Goal: Task Accomplishment & Management: Use online tool/utility

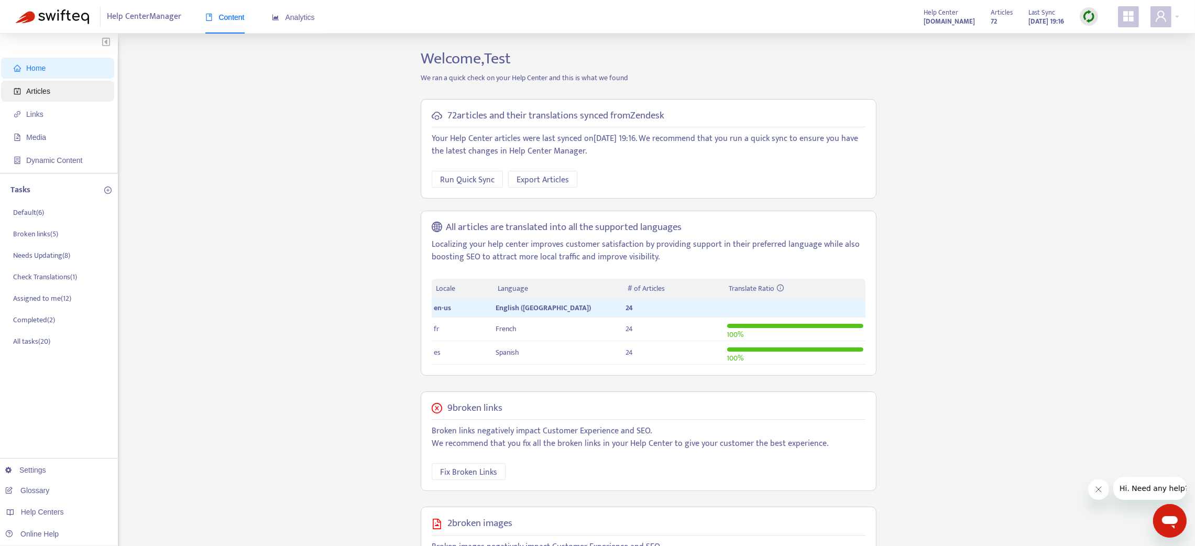
click at [35, 87] on span "Articles" at bounding box center [38, 91] width 24 height 8
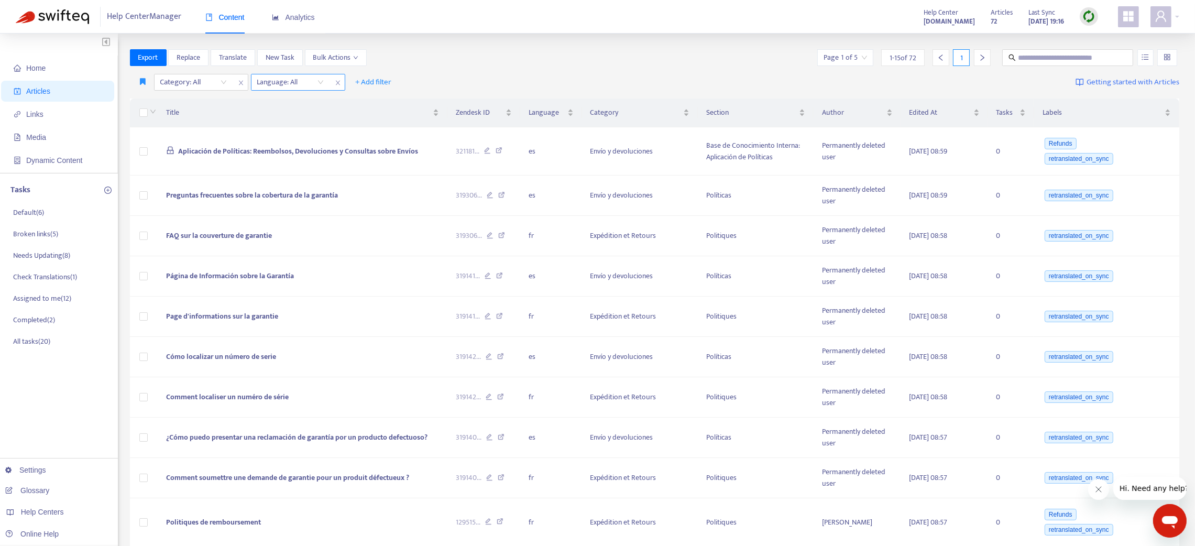
click at [300, 78] on div at bounding box center [285, 82] width 63 height 13
click at [315, 109] on div "en-us" at bounding box center [350, 103] width 195 height 17
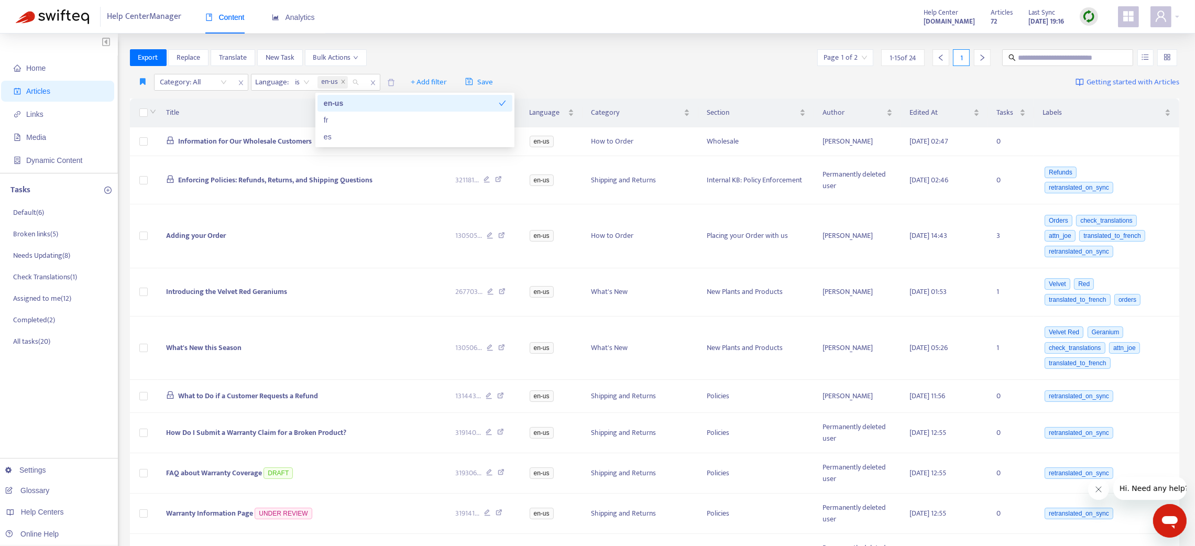
click at [1180, 18] on div "Help Center Manager Content Analytics Help Center florals-online-swifteq.zendes…" at bounding box center [597, 17] width 1195 height 34
click at [1177, 17] on div at bounding box center [1165, 16] width 29 height 21
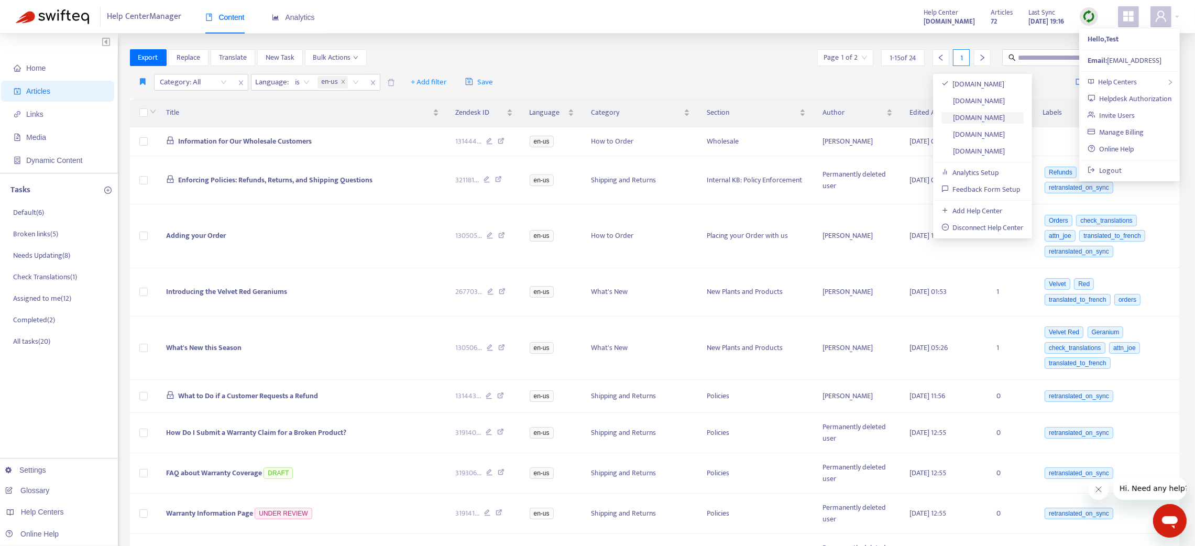
click at [1006, 119] on link "swifteq-test-hc.zendesk.com" at bounding box center [974, 118] width 64 height 12
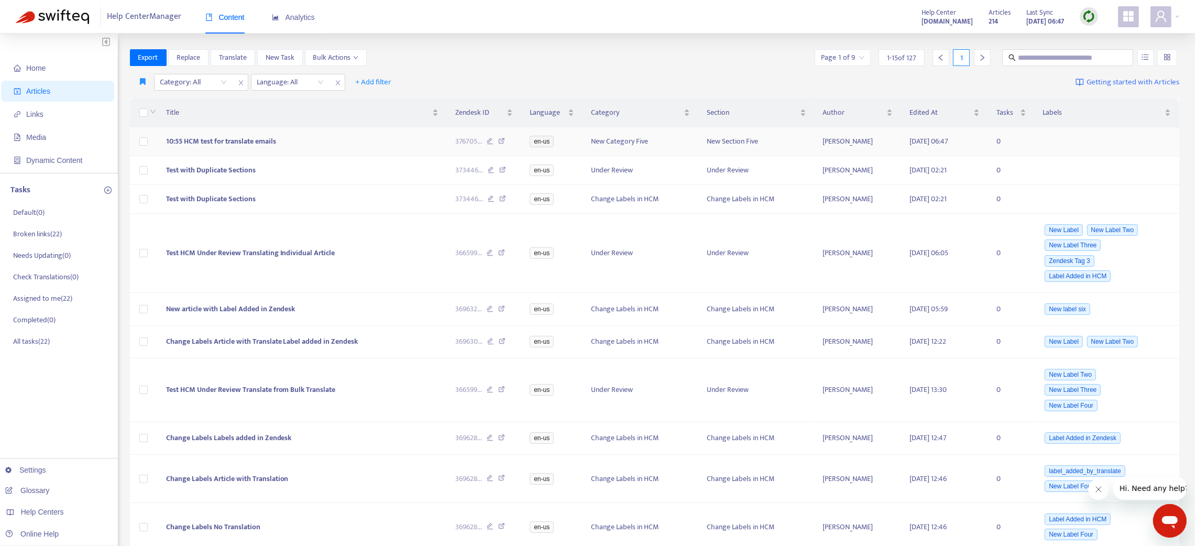
click at [258, 139] on span "10:55 HCM test for translate emails" at bounding box center [221, 141] width 110 height 12
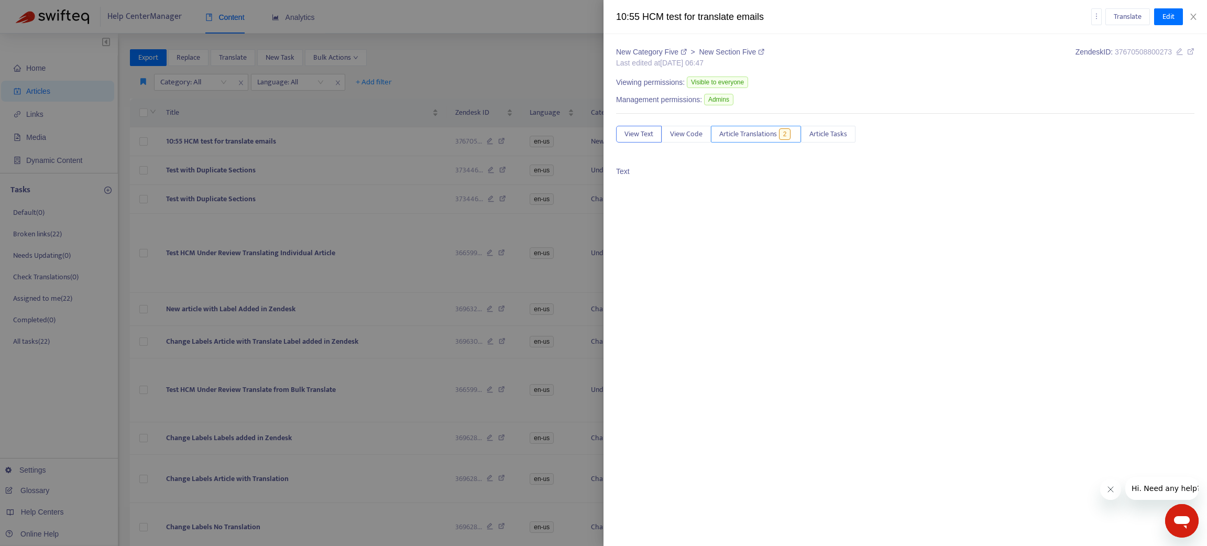
click at [751, 132] on span "Article Translations" at bounding box center [748, 134] width 58 height 12
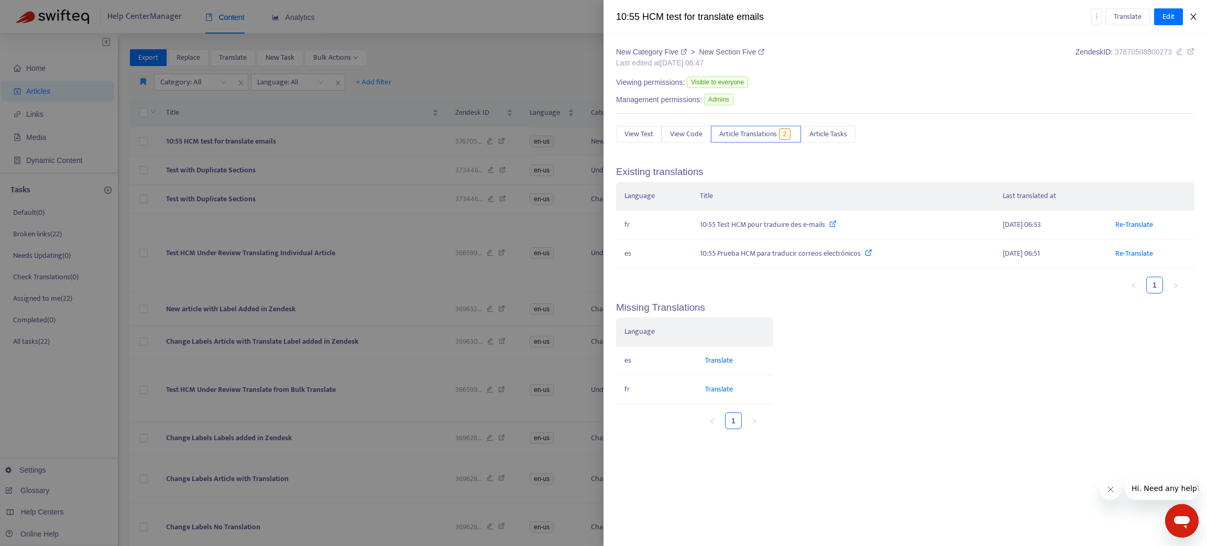
drag, startPoint x: 1195, startPoint y: 14, endPoint x: 467, endPoint y: 138, distance: 738.4
click at [1191, 16] on icon "close" at bounding box center [1194, 17] width 8 height 8
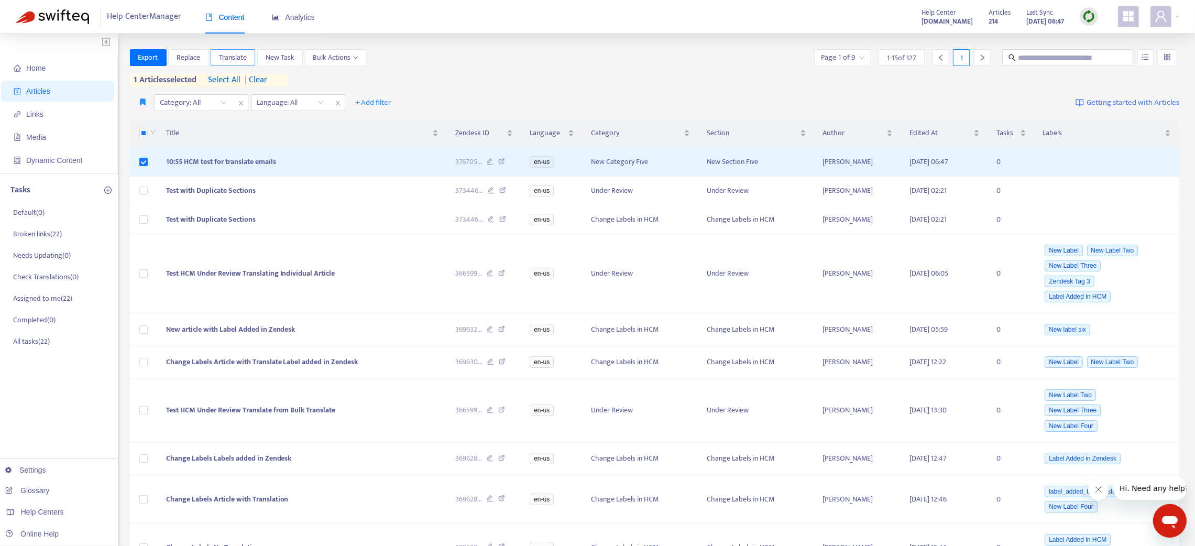
click at [237, 60] on span "Translate" at bounding box center [233, 58] width 28 height 12
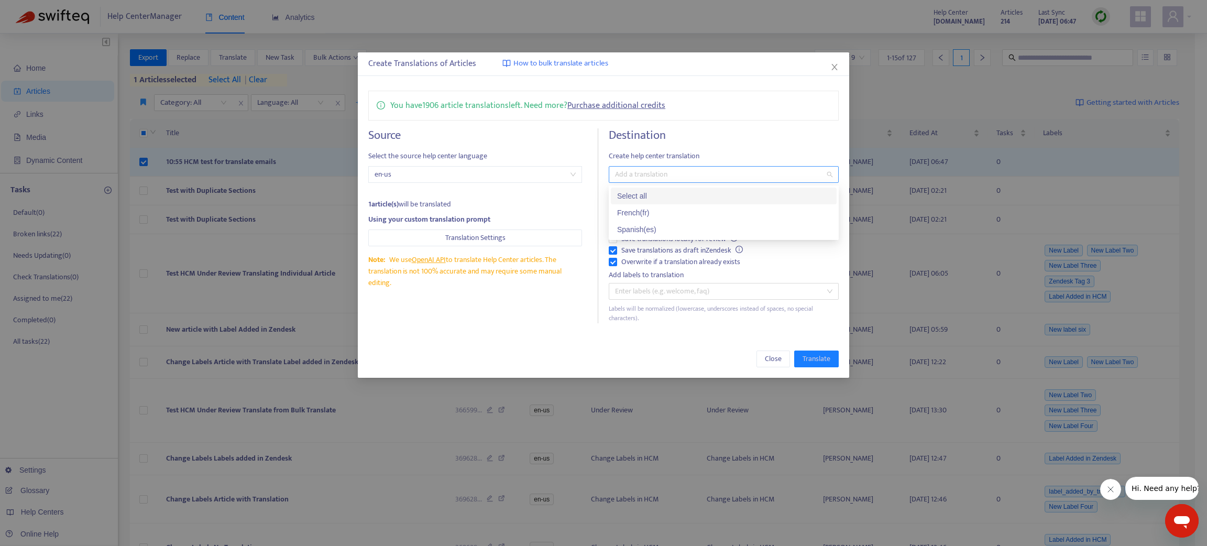
click at [644, 169] on div at bounding box center [719, 174] width 214 height 13
click at [623, 211] on div "French ( fr )" at bounding box center [723, 213] width 213 height 12
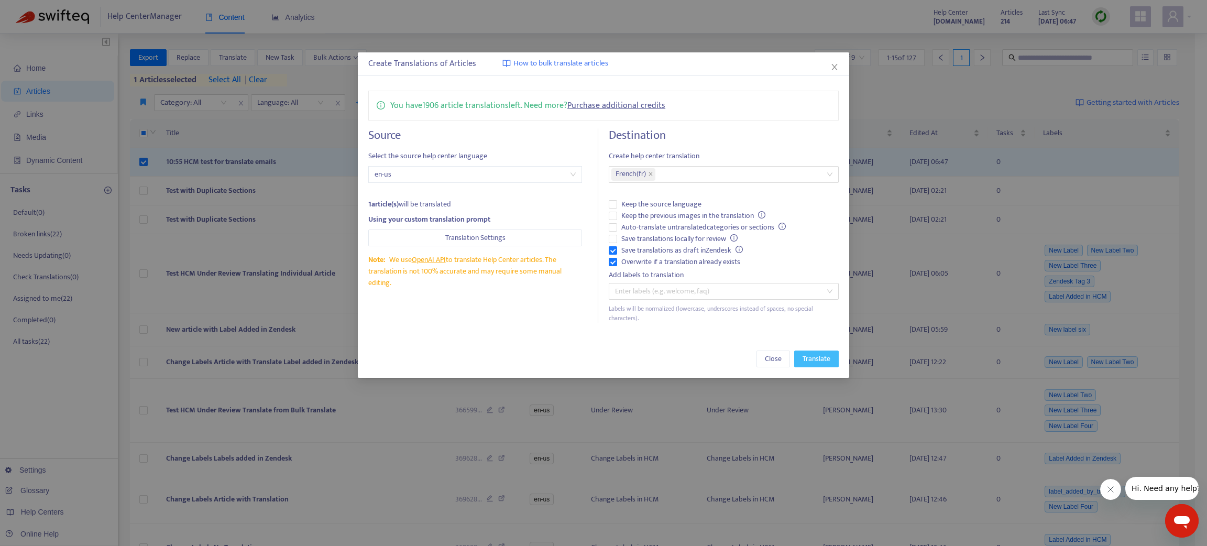
click at [806, 360] on span "Translate" at bounding box center [817, 359] width 28 height 12
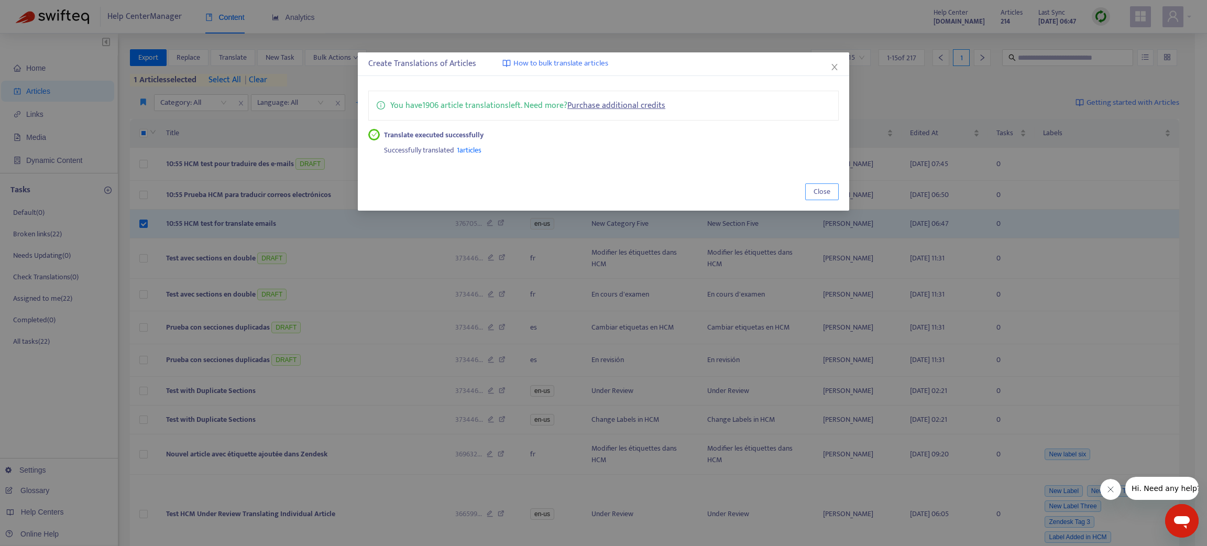
click at [817, 197] on span "Close" at bounding box center [822, 192] width 17 height 12
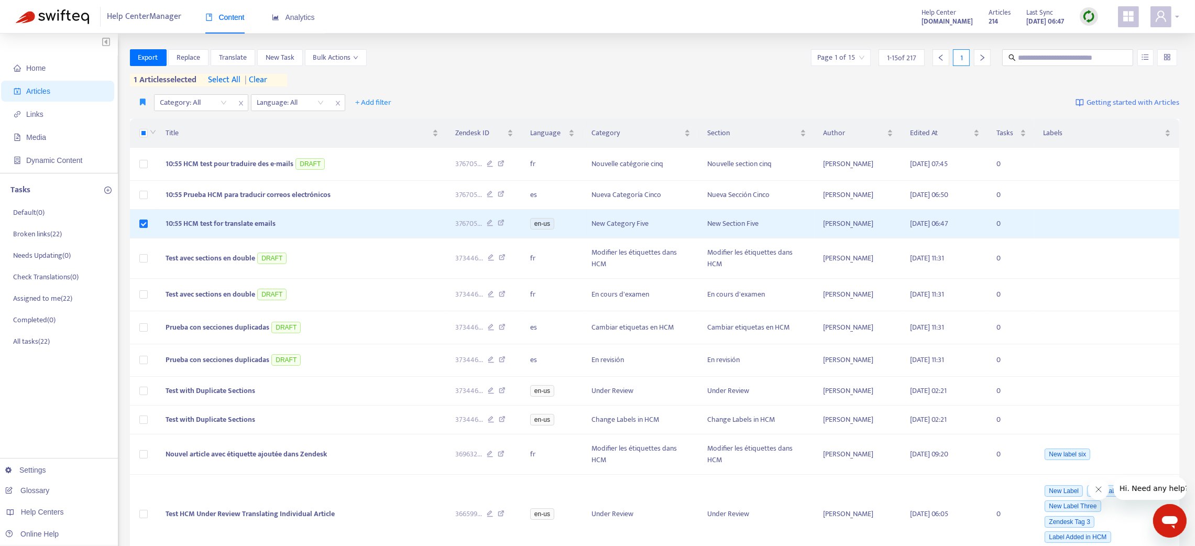
click at [1176, 15] on div at bounding box center [1165, 16] width 29 height 21
click at [1118, 171] on link "Logout" at bounding box center [1105, 171] width 34 height 12
